Goal: Information Seeking & Learning: Learn about a topic

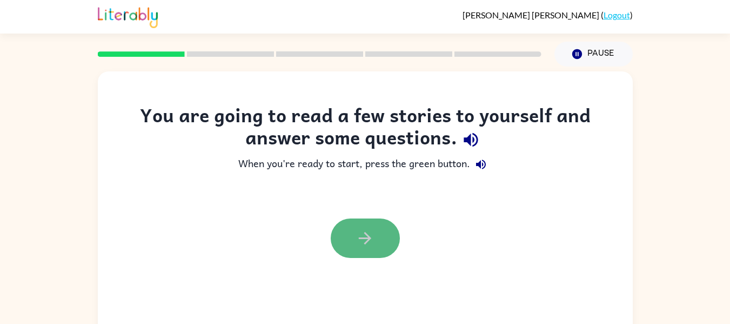
click at [380, 230] on button "button" at bounding box center [365, 237] width 69 height 39
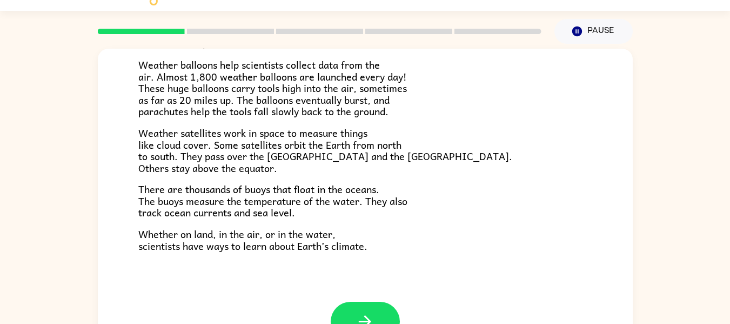
scroll to position [43, 0]
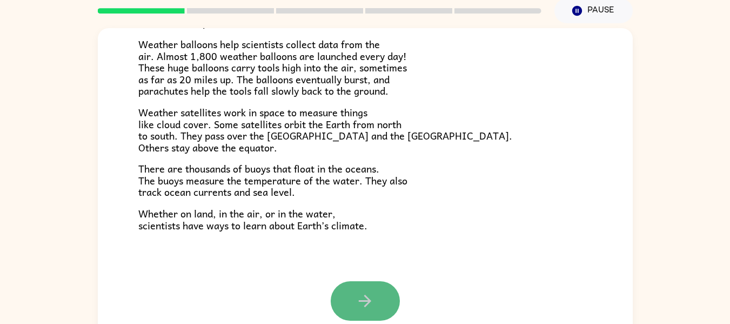
click at [365, 296] on icon "button" at bounding box center [365, 300] width 19 height 19
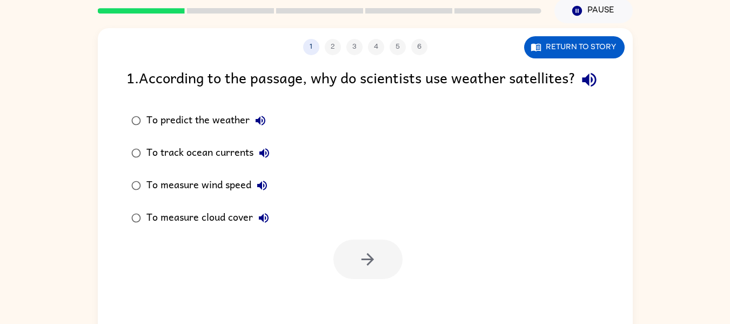
scroll to position [0, 0]
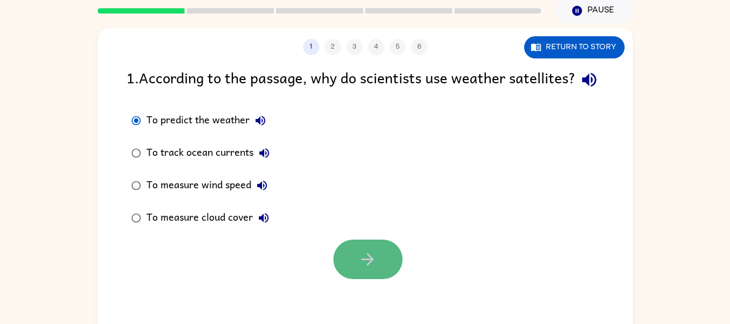
click at [375, 269] on icon "button" at bounding box center [367, 259] width 19 height 19
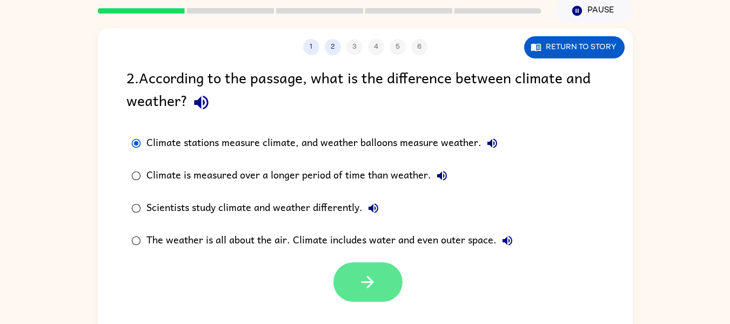
click at [369, 281] on icon "button" at bounding box center [367, 282] width 19 height 19
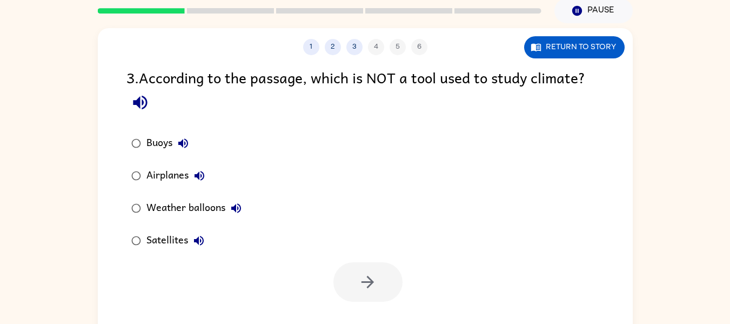
click at [150, 172] on div "Airplanes" at bounding box center [179, 176] width 64 height 22
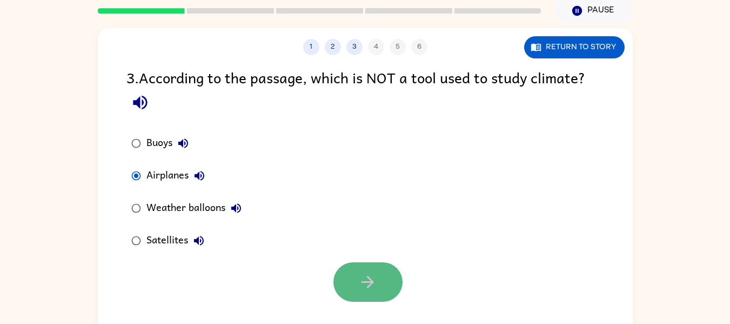
click at [394, 293] on button "button" at bounding box center [368, 281] width 69 height 39
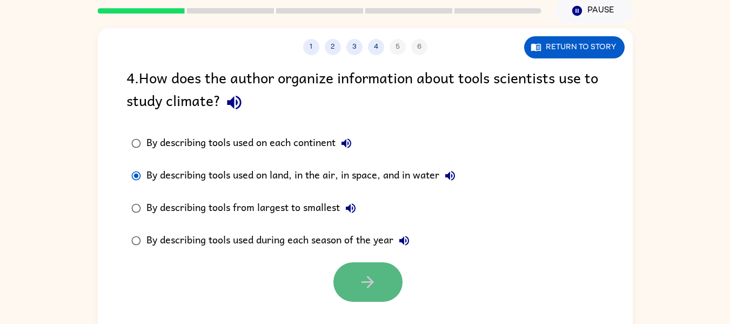
click at [361, 271] on button "button" at bounding box center [368, 281] width 69 height 39
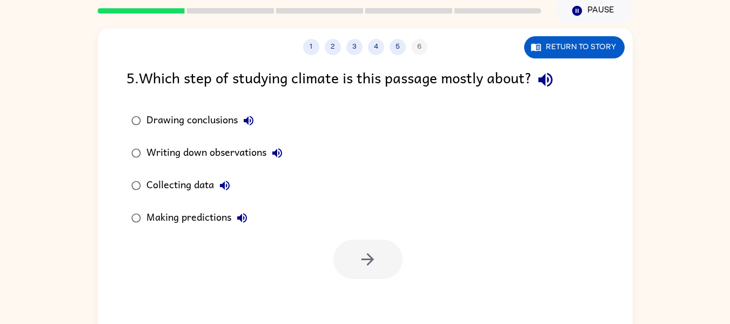
click at [386, 260] on div "5 . Which step of studying climate is this passage mostly about? Drawing conclu…" at bounding box center [365, 172] width 535 height 213
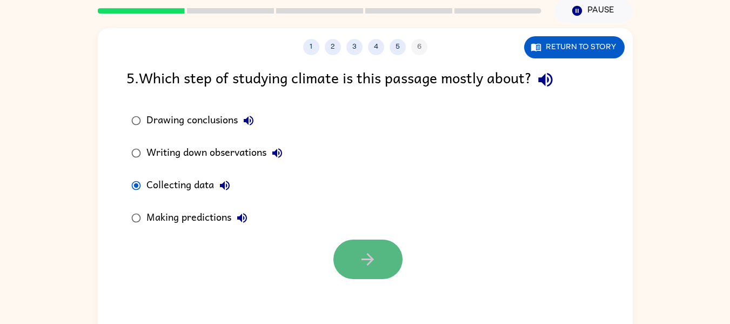
click at [387, 254] on button "button" at bounding box center [368, 259] width 69 height 39
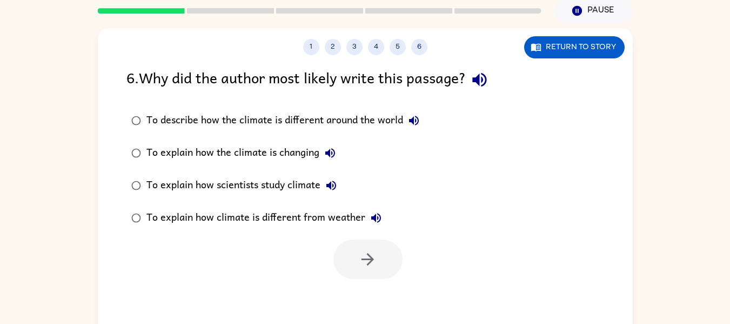
click at [395, 255] on div "6 . Why did the author most likely write this passage? To describe how the clim…" at bounding box center [365, 172] width 535 height 213
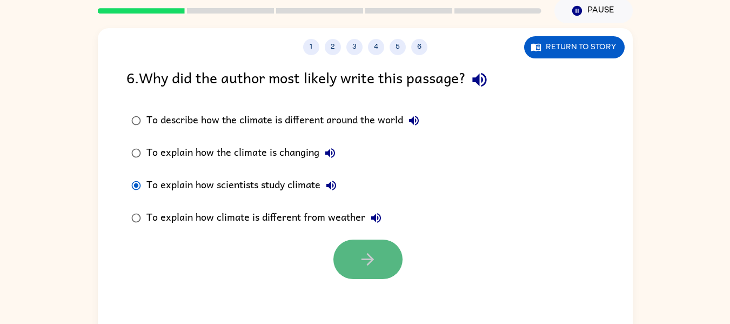
click at [376, 259] on icon "button" at bounding box center [367, 259] width 19 height 19
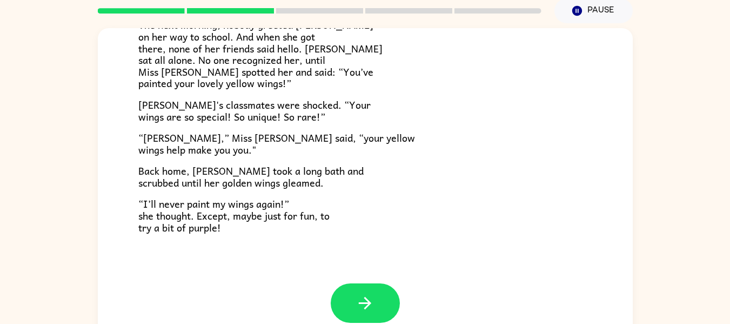
scroll to position [302, 0]
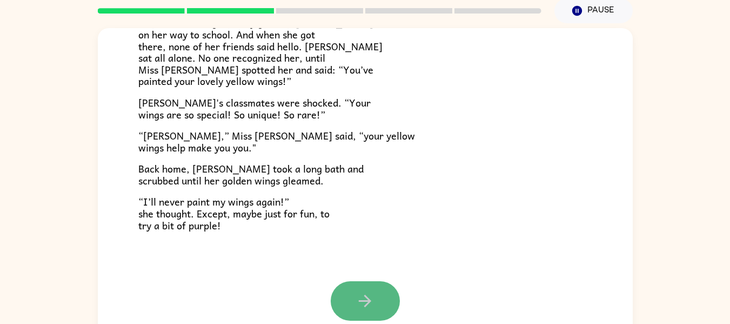
click at [343, 295] on button "button" at bounding box center [365, 300] width 69 height 39
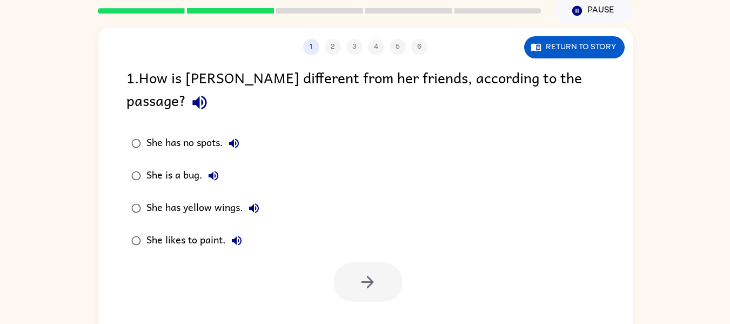
scroll to position [0, 0]
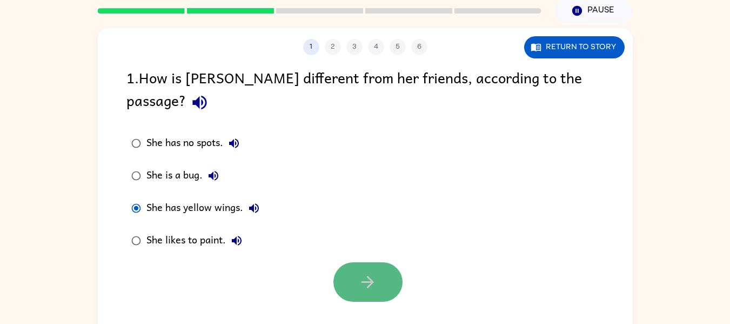
click at [357, 262] on button "button" at bounding box center [368, 281] width 69 height 39
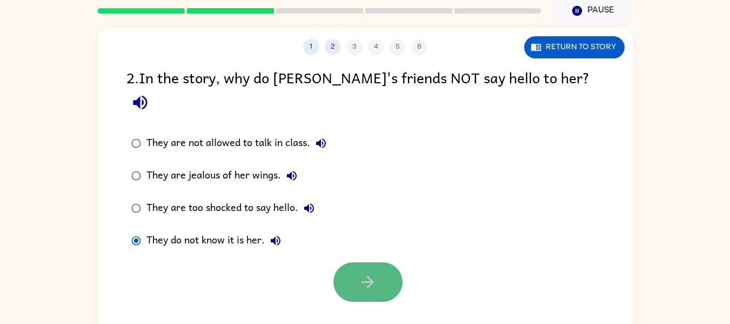
click at [356, 262] on button "button" at bounding box center [368, 281] width 69 height 39
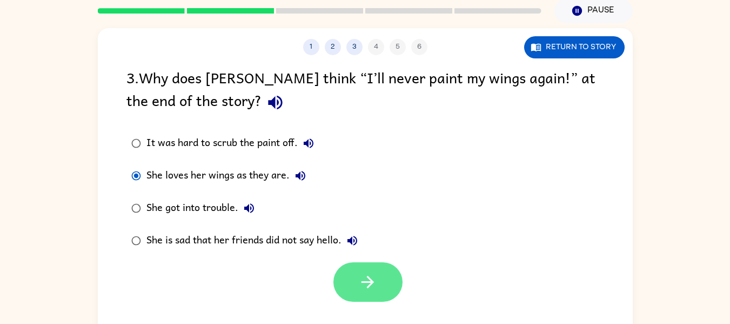
click at [371, 277] on icon "button" at bounding box center [367, 282] width 19 height 19
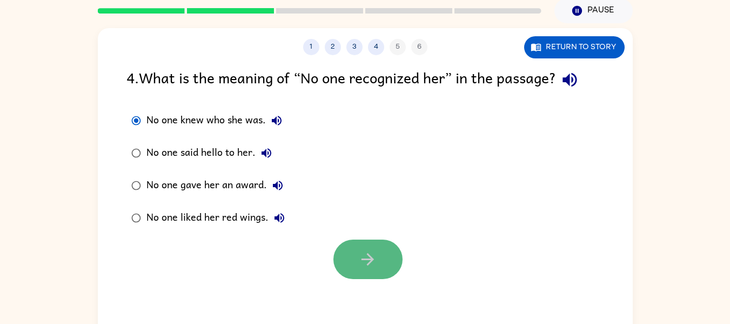
click at [351, 267] on button "button" at bounding box center [368, 259] width 69 height 39
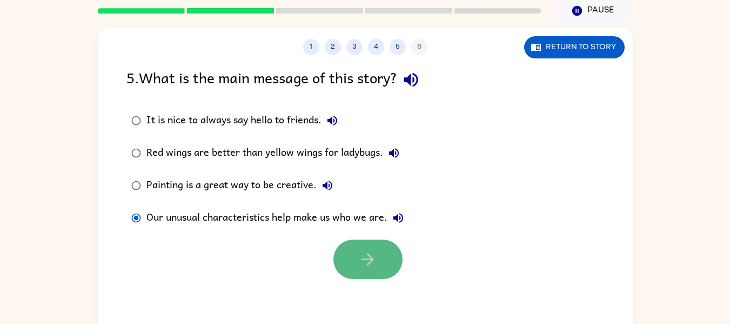
click at [387, 252] on button "button" at bounding box center [368, 259] width 69 height 39
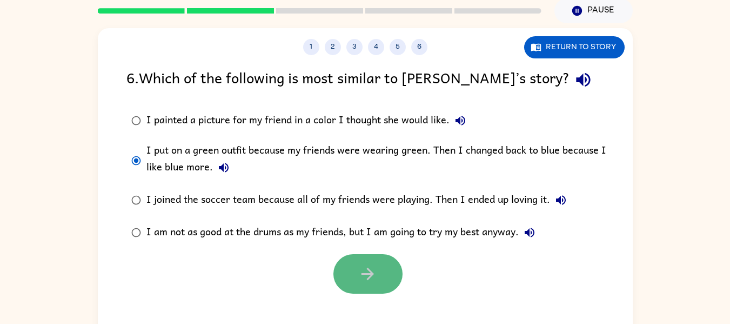
click at [361, 277] on icon "button" at bounding box center [367, 273] width 19 height 19
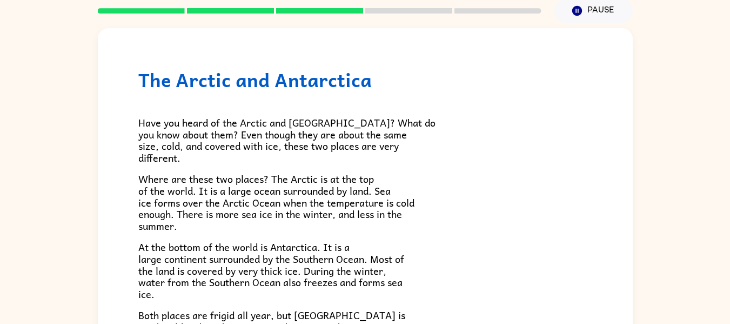
click at [361, 277] on span "At the bottom of the world is Antarctica. It is a large continent surrounded by…" at bounding box center [271, 270] width 266 height 62
click at [357, 279] on span "At the bottom of the world is Antarctica. It is a large continent surrounded by…" at bounding box center [271, 270] width 266 height 62
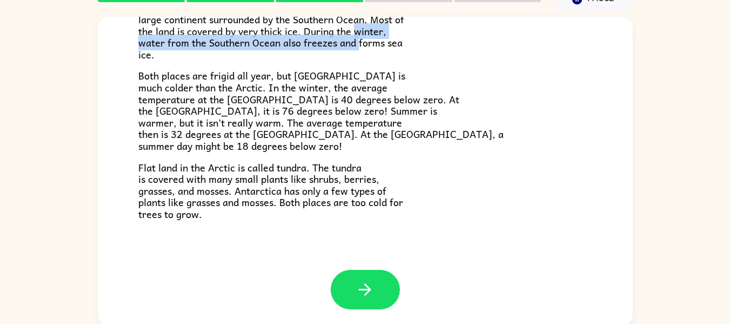
scroll to position [56, 0]
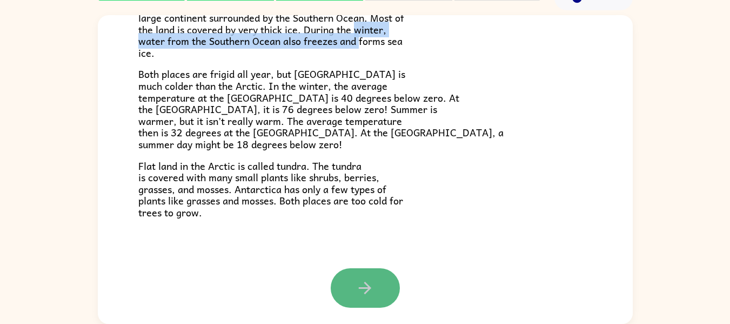
click at [363, 285] on icon "button" at bounding box center [365, 288] width 12 height 12
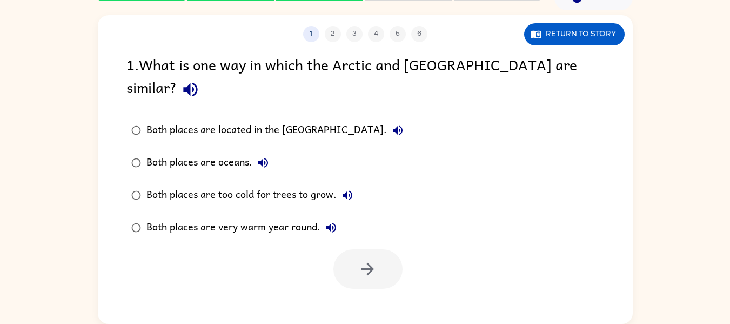
scroll to position [0, 0]
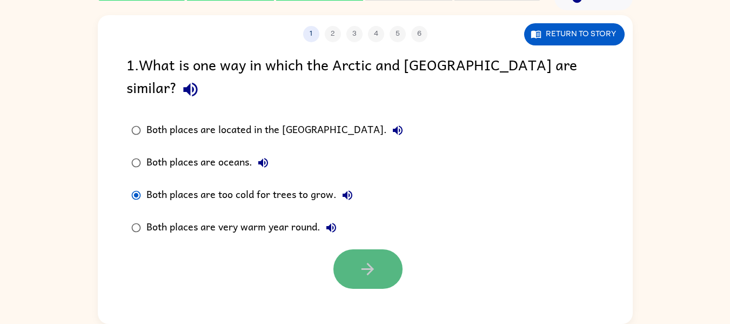
click at [371, 263] on icon "button" at bounding box center [368, 269] width 12 height 12
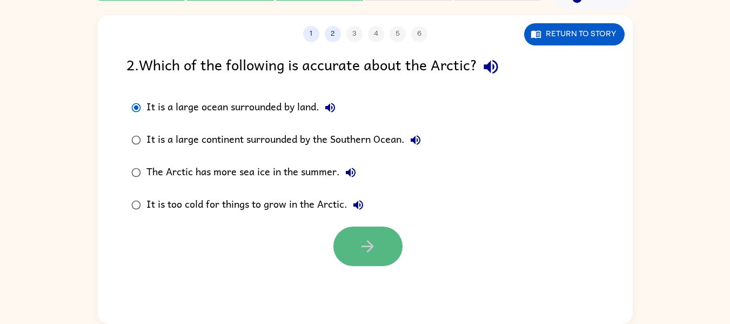
click at [351, 247] on button "button" at bounding box center [368, 246] width 69 height 39
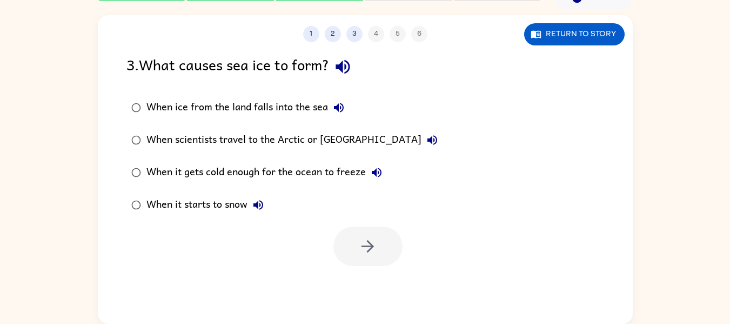
click at [138, 115] on label "When ice from the land falls into the sea" at bounding box center [285, 107] width 328 height 32
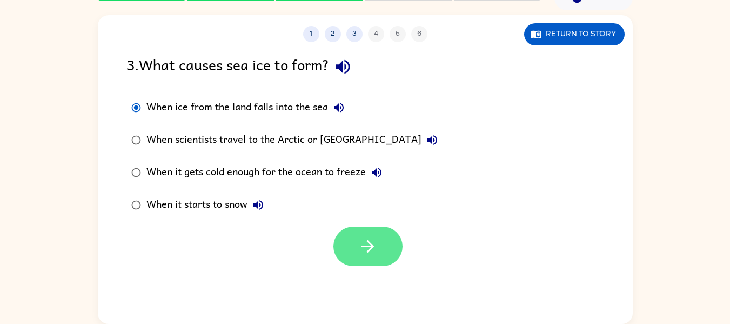
click at [348, 244] on button "button" at bounding box center [368, 246] width 69 height 39
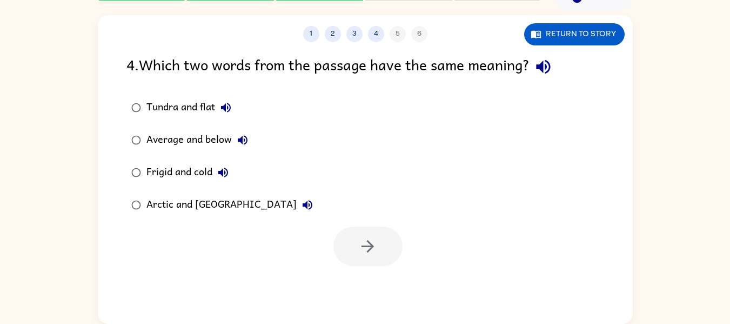
click at [348, 244] on div at bounding box center [368, 246] width 69 height 39
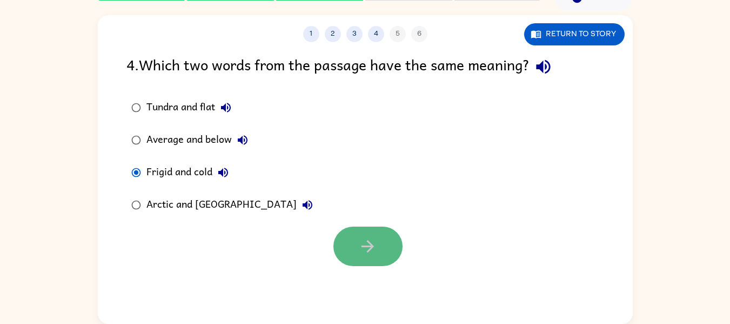
click at [362, 235] on button "button" at bounding box center [368, 246] width 69 height 39
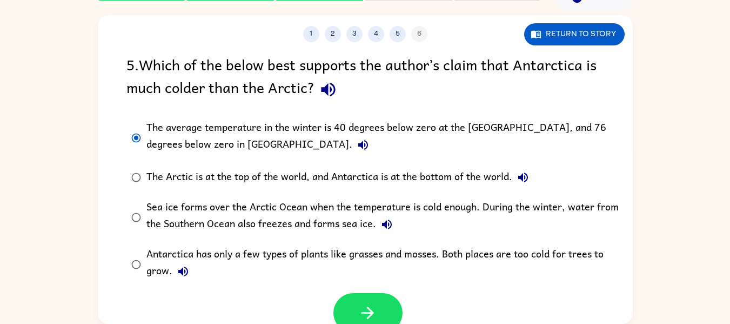
click at [520, 83] on div "5 . Which of the below best supports the author’s claim that Antarctica is much…" at bounding box center [366, 78] width 478 height 50
click at [377, 306] on button "button" at bounding box center [368, 312] width 69 height 39
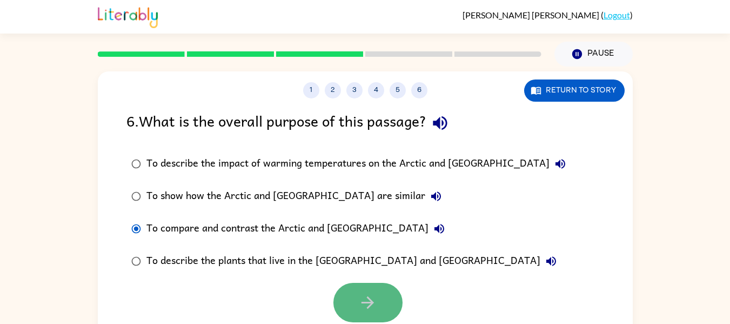
click at [374, 294] on icon "button" at bounding box center [367, 302] width 19 height 19
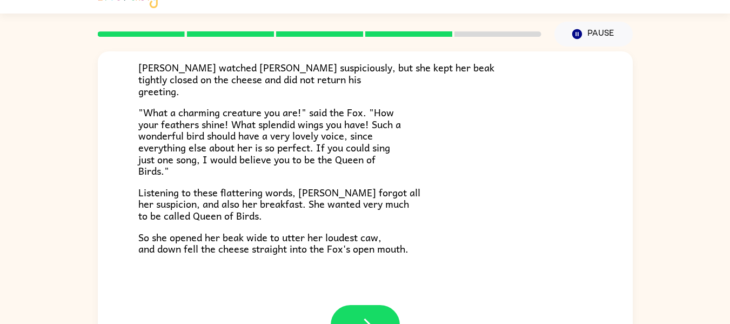
scroll to position [22, 0]
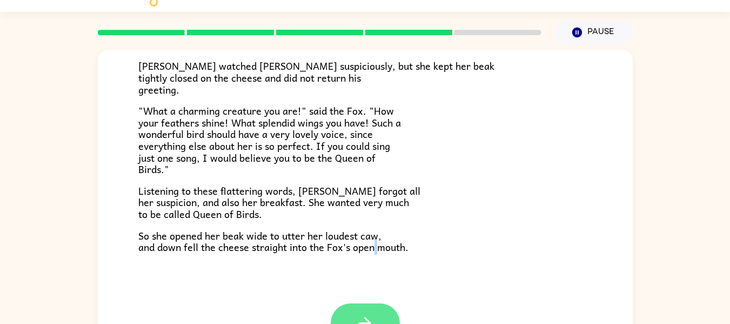
drag, startPoint x: 374, startPoint y: 294, endPoint x: 381, endPoint y: 313, distance: 19.7
click at [381, 313] on div "The Fox and the Crow One bright morning as [PERSON_NAME] was following his shar…" at bounding box center [365, 204] width 535 height 309
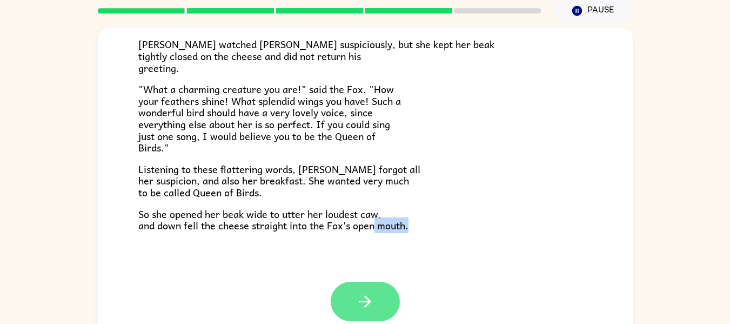
scroll to position [56, 0]
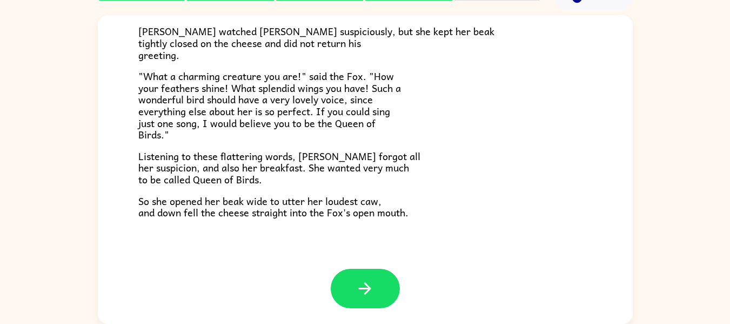
click at [375, 309] on div at bounding box center [365, 297] width 535 height 56
click at [364, 294] on icon "button" at bounding box center [365, 288] width 19 height 19
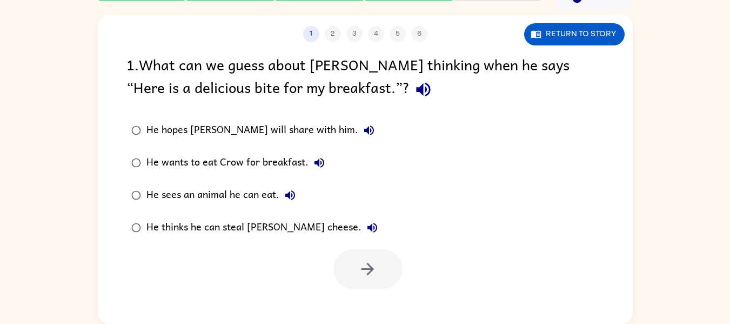
scroll to position [0, 0]
click at [367, 281] on div "1 . What can we guess about [PERSON_NAME] thinking when he says “Here is a deli…" at bounding box center [365, 171] width 535 height 236
click at [367, 281] on div at bounding box center [368, 268] width 69 height 39
drag, startPoint x: 367, startPoint y: 281, endPoint x: 221, endPoint y: 272, distance: 146.3
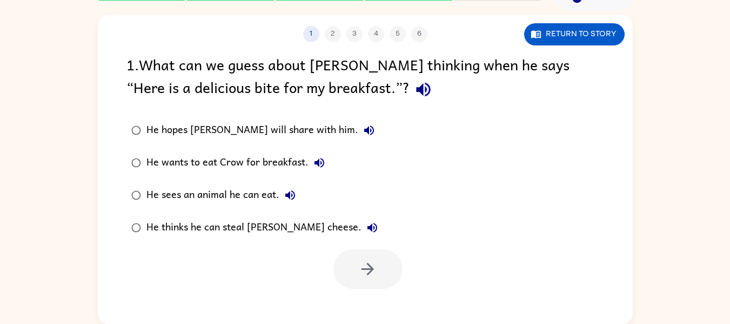
click at [221, 272] on div at bounding box center [365, 266] width 535 height 45
click at [366, 258] on div "1 . What can we guess about [PERSON_NAME] thinking when he says “Here is a deli…" at bounding box center [365, 171] width 535 height 236
click at [366, 258] on div at bounding box center [368, 268] width 69 height 39
click at [367, 257] on div at bounding box center [368, 268] width 69 height 39
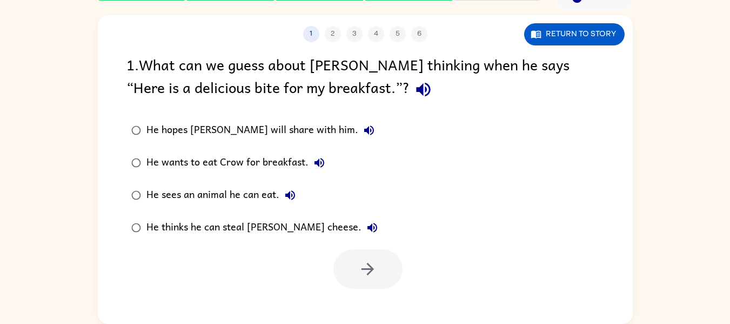
click at [367, 257] on div at bounding box center [368, 268] width 69 height 39
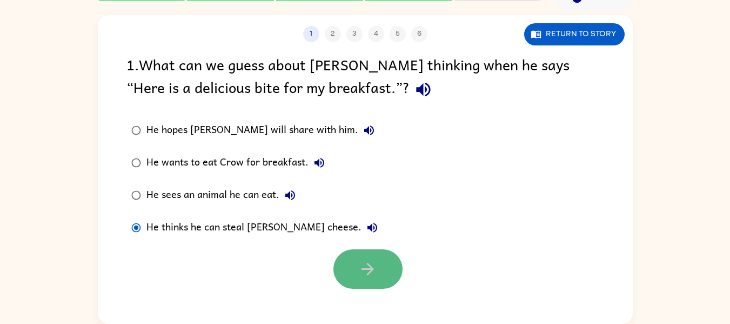
click at [349, 282] on button "button" at bounding box center [368, 268] width 69 height 39
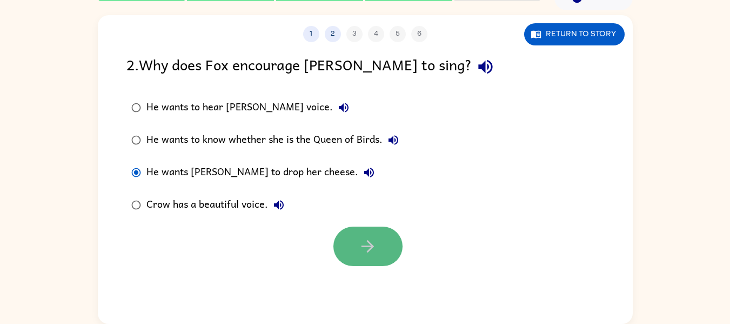
click at [380, 261] on button "button" at bounding box center [368, 246] width 69 height 39
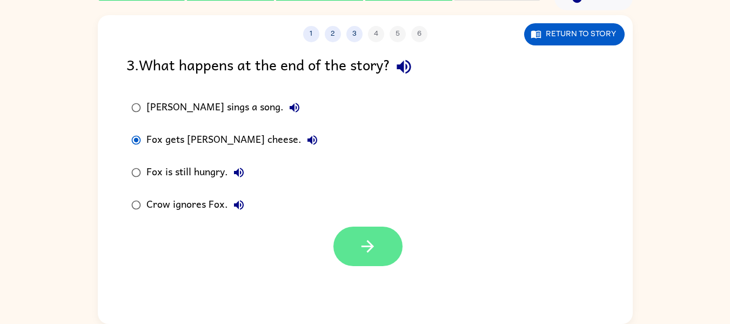
drag, startPoint x: 347, startPoint y: 225, endPoint x: 375, endPoint y: 249, distance: 36.8
click at [375, 249] on div at bounding box center [365, 243] width 535 height 45
click at [375, 249] on icon "button" at bounding box center [367, 246] width 19 height 19
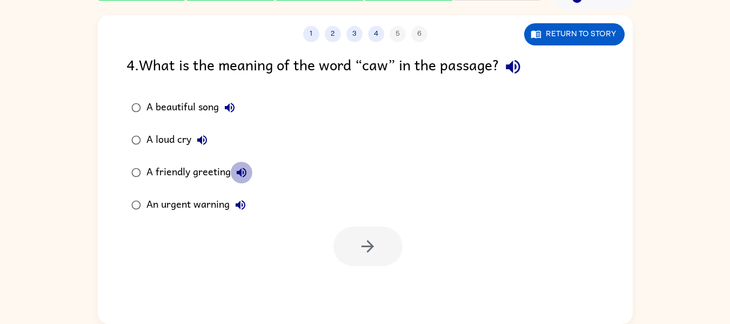
click at [241, 169] on icon "button" at bounding box center [242, 173] width 10 height 10
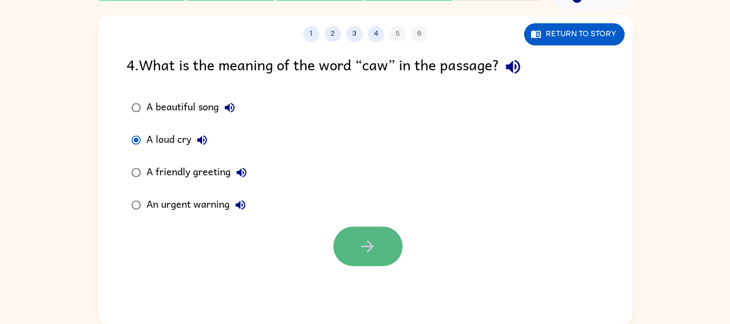
click at [356, 236] on button "button" at bounding box center [368, 246] width 69 height 39
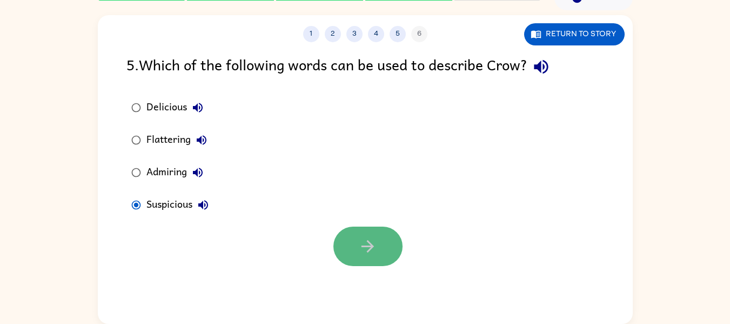
click at [362, 234] on button "button" at bounding box center [368, 246] width 69 height 39
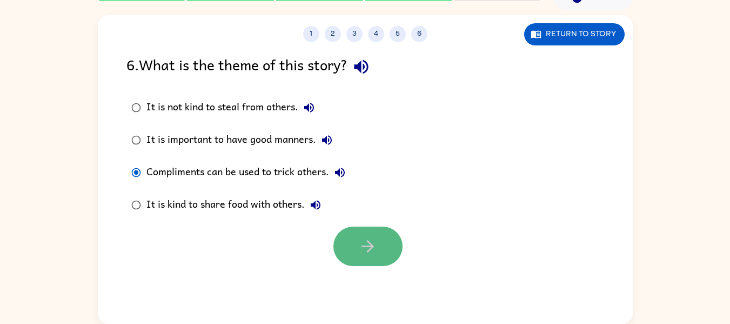
click at [370, 253] on icon "button" at bounding box center [367, 246] width 19 height 19
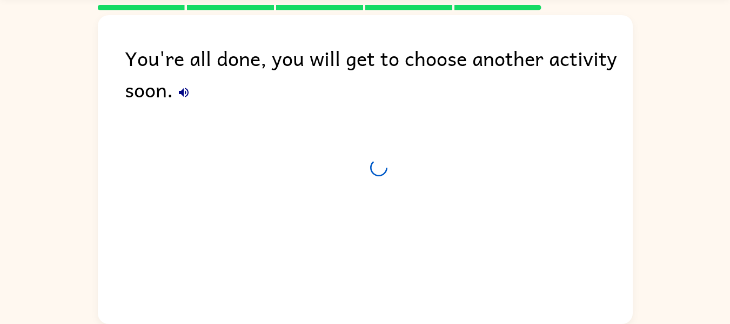
scroll to position [37, 0]
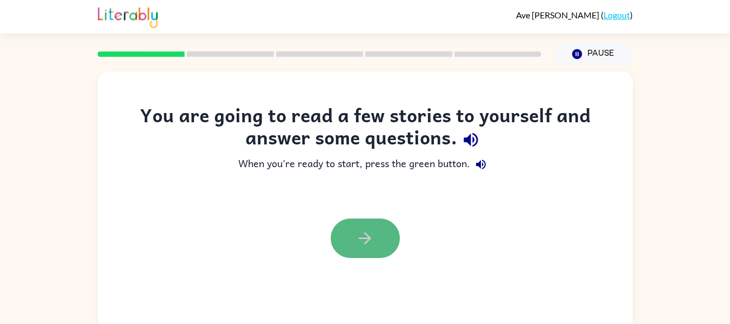
click at [357, 239] on icon "button" at bounding box center [365, 238] width 19 height 19
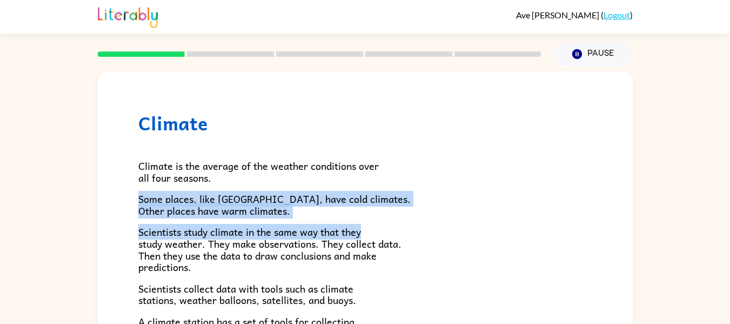
drag, startPoint x: 654, startPoint y: 237, endPoint x: 598, endPoint y: 170, distance: 87.2
click at [600, 176] on div "Climate Climate is the average of the weather conditions over all four seasons.…" at bounding box center [365, 224] width 730 height 314
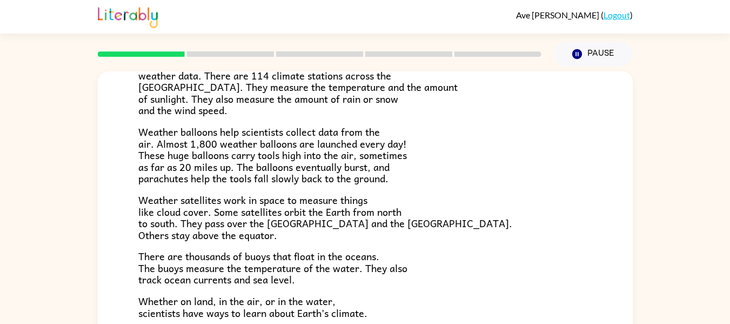
scroll to position [302, 0]
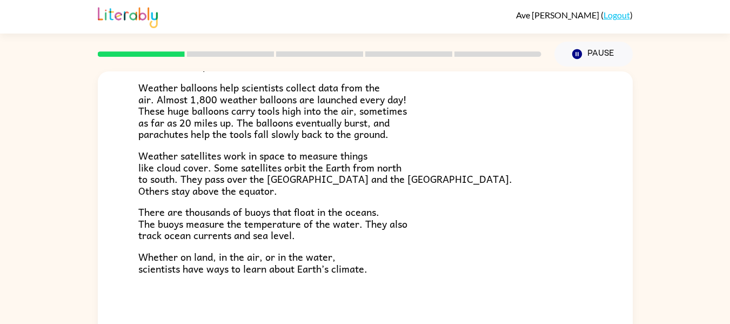
click at [728, 151] on div "Climate Climate is the average of the weather conditions over all four seasons.…" at bounding box center [365, 224] width 730 height 314
click at [206, 55] on rect at bounding box center [230, 53] width 87 height 5
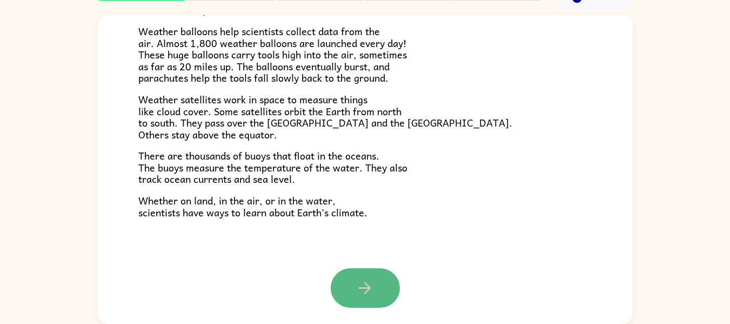
click at [378, 285] on button "button" at bounding box center [365, 287] width 69 height 39
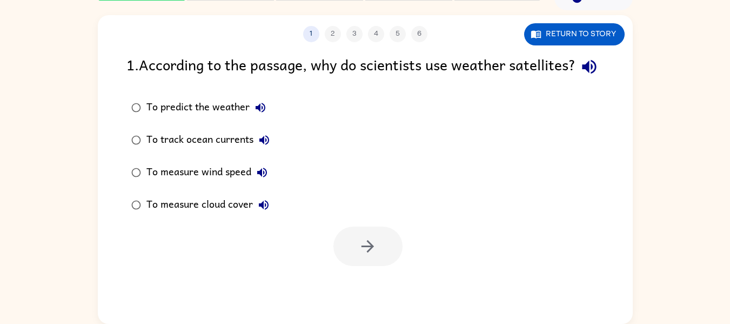
scroll to position [0, 0]
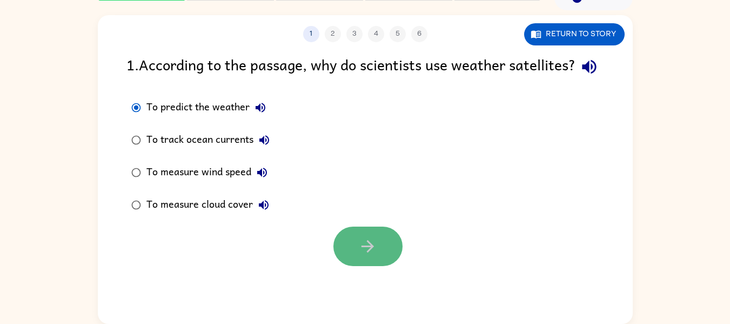
click at [351, 258] on button "button" at bounding box center [368, 246] width 69 height 39
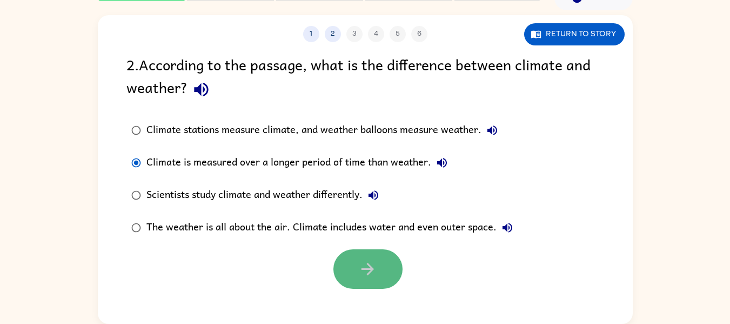
click at [380, 280] on button "button" at bounding box center [368, 268] width 69 height 39
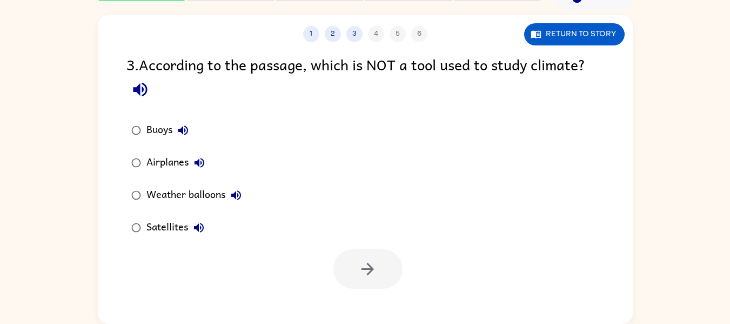
click at [380, 280] on div at bounding box center [368, 268] width 69 height 39
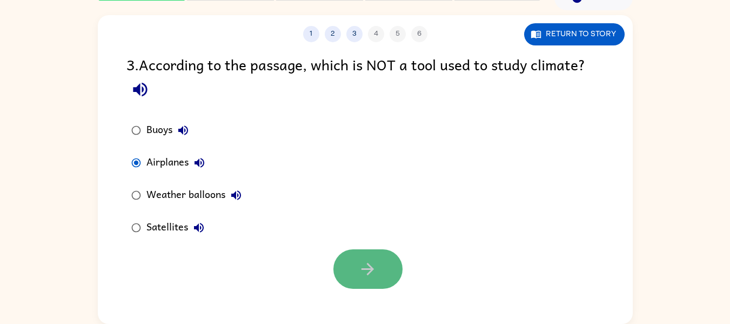
click at [357, 273] on button "button" at bounding box center [368, 268] width 69 height 39
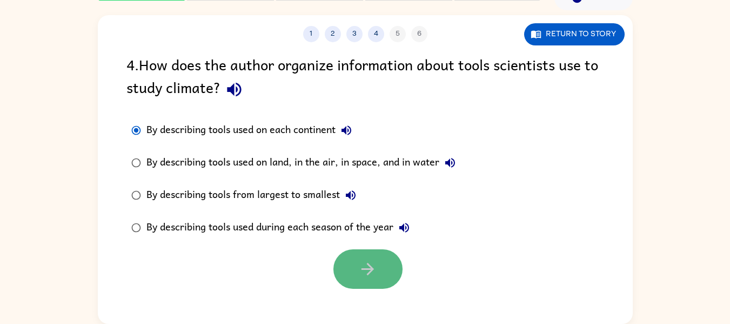
click at [376, 277] on icon "button" at bounding box center [367, 269] width 19 height 19
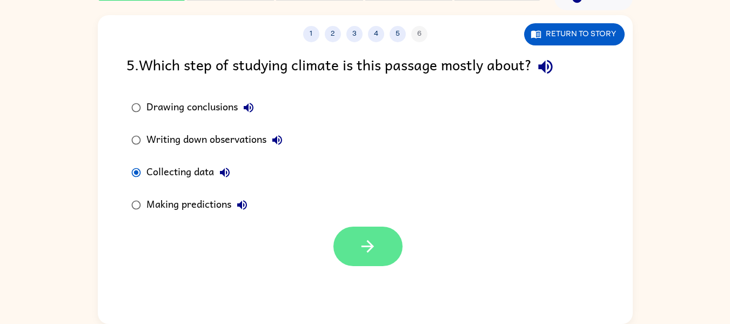
click at [376, 257] on button "button" at bounding box center [368, 246] width 69 height 39
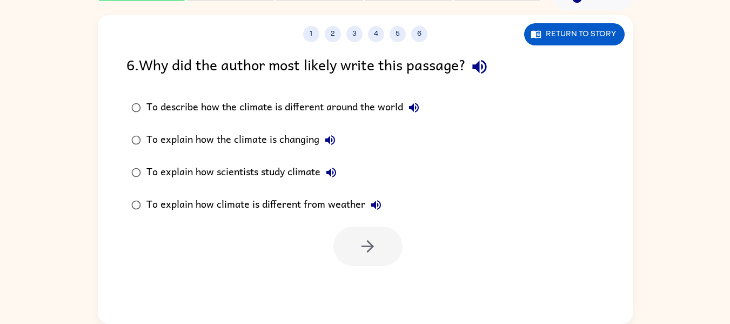
click at [387, 256] on div "6 . Why did the author most likely write this passage? To describe how the clim…" at bounding box center [365, 159] width 535 height 213
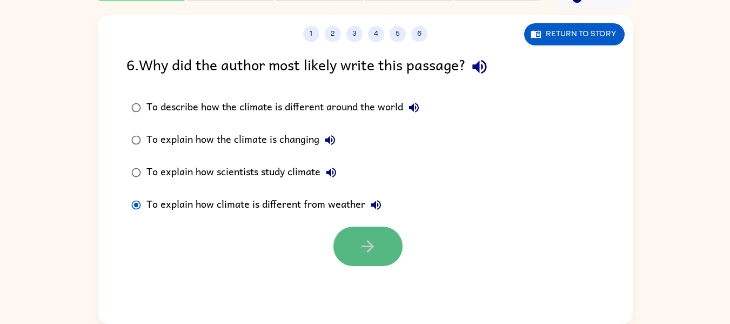
click at [374, 262] on button "button" at bounding box center [368, 246] width 69 height 39
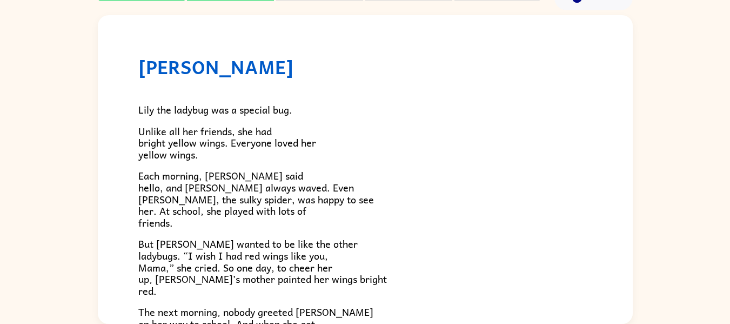
click at [374, 262] on p "But [PERSON_NAME] wanted to be like the other ladybugs. “I wish I had red wings…" at bounding box center [365, 267] width 454 height 58
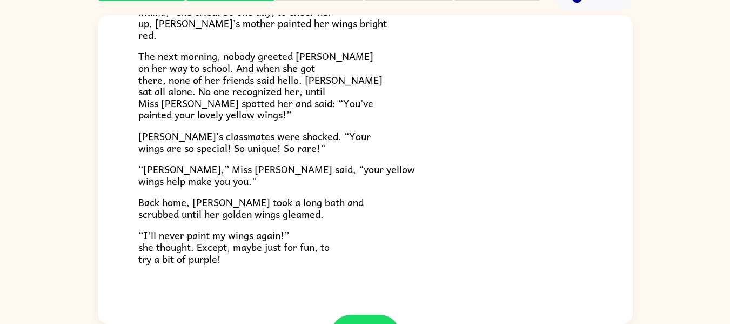
scroll to position [259, 0]
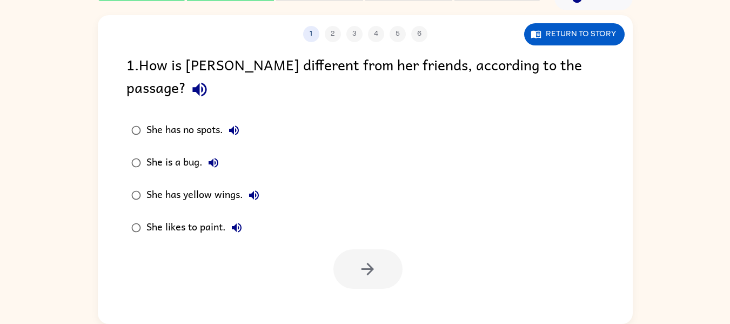
scroll to position [0, 0]
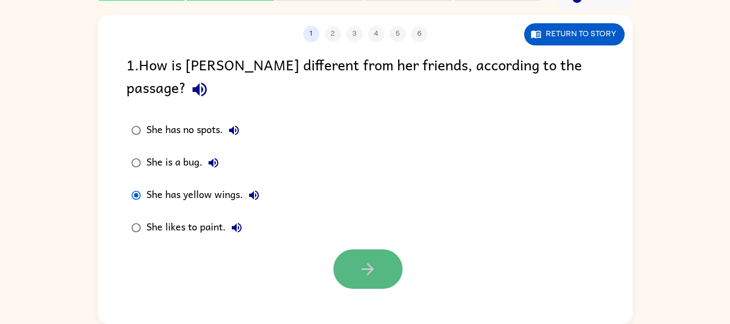
click at [383, 249] on button "button" at bounding box center [368, 268] width 69 height 39
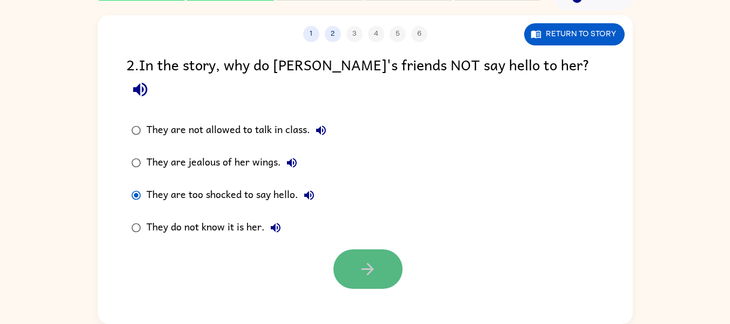
click at [355, 249] on button "button" at bounding box center [368, 268] width 69 height 39
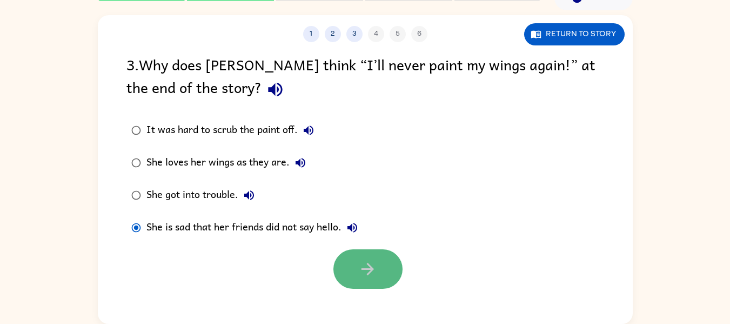
click at [342, 268] on button "button" at bounding box center [368, 268] width 69 height 39
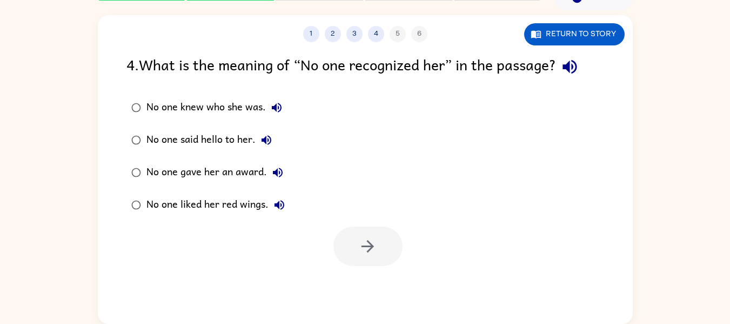
click at [137, 128] on label "No one said hello to her." at bounding box center [208, 140] width 175 height 32
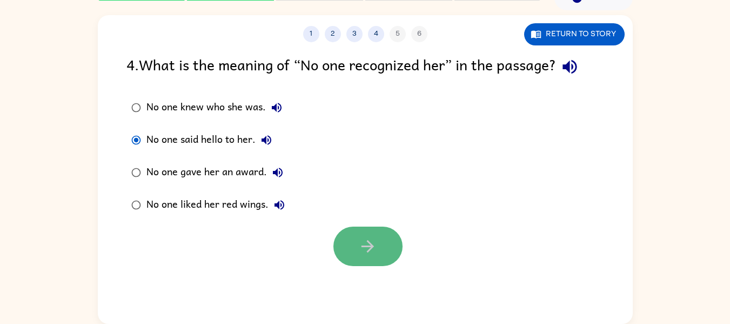
click at [384, 242] on button "button" at bounding box center [368, 246] width 69 height 39
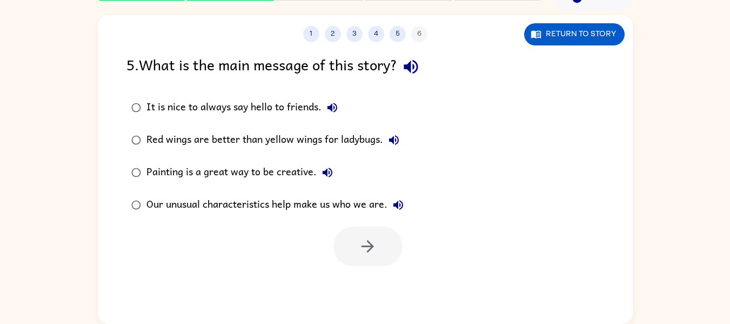
click at [384, 242] on div at bounding box center [368, 246] width 69 height 39
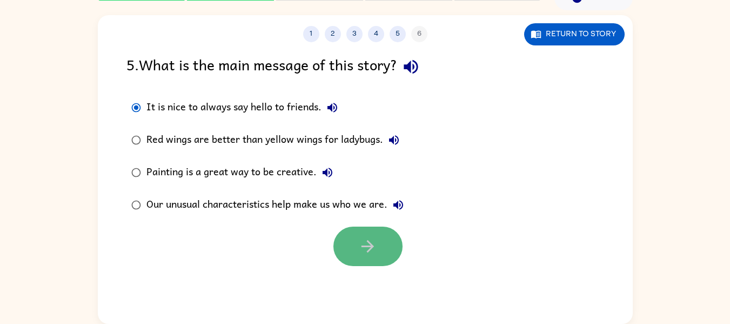
click at [381, 234] on button "button" at bounding box center [368, 246] width 69 height 39
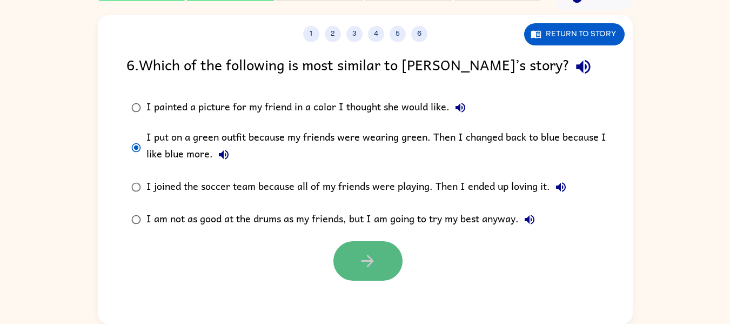
click at [357, 273] on button "button" at bounding box center [368, 260] width 69 height 39
